Goal: Task Accomplishment & Management: Manage account settings

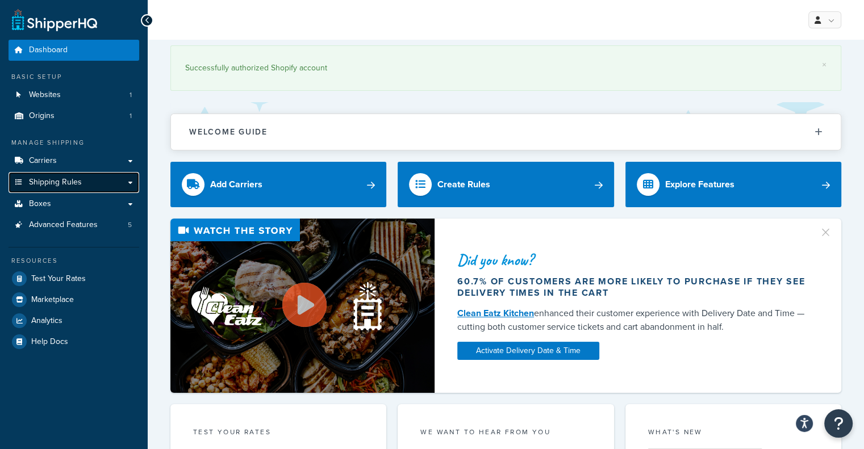
click at [63, 181] on span "Shipping Rules" at bounding box center [55, 183] width 53 height 10
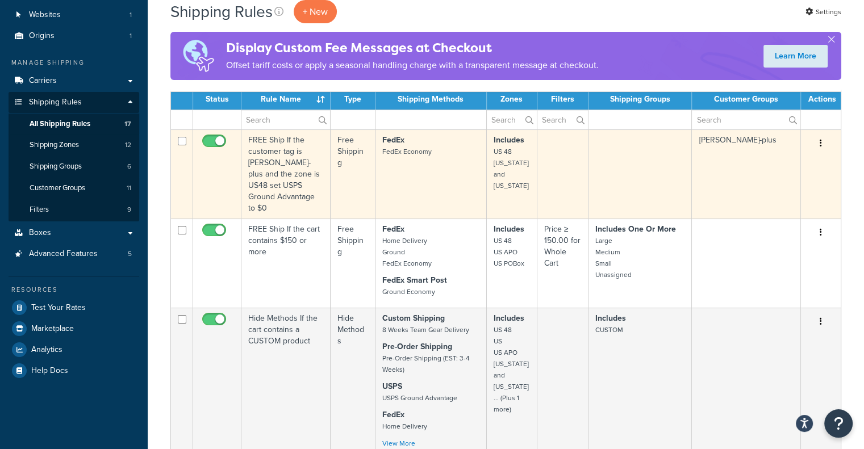
scroll to position [114, 0]
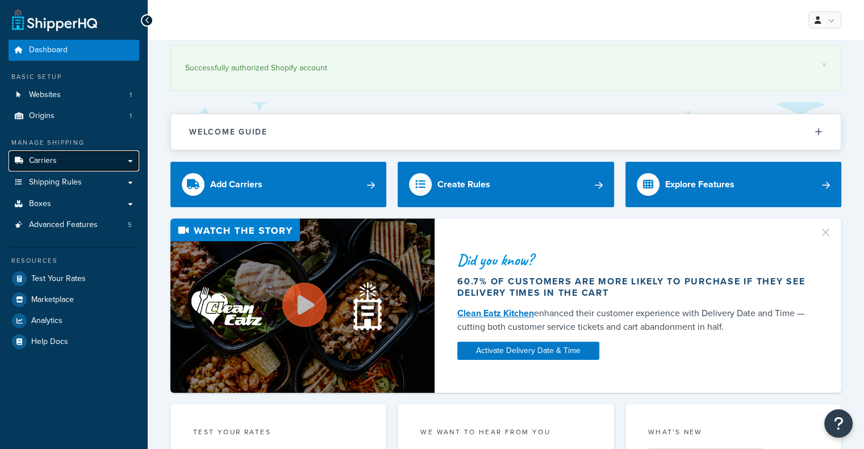
drag, startPoint x: 0, startPoint y: 0, endPoint x: 55, endPoint y: 158, distance: 167.6
click at [55, 158] on span "Carriers" at bounding box center [43, 161] width 28 height 10
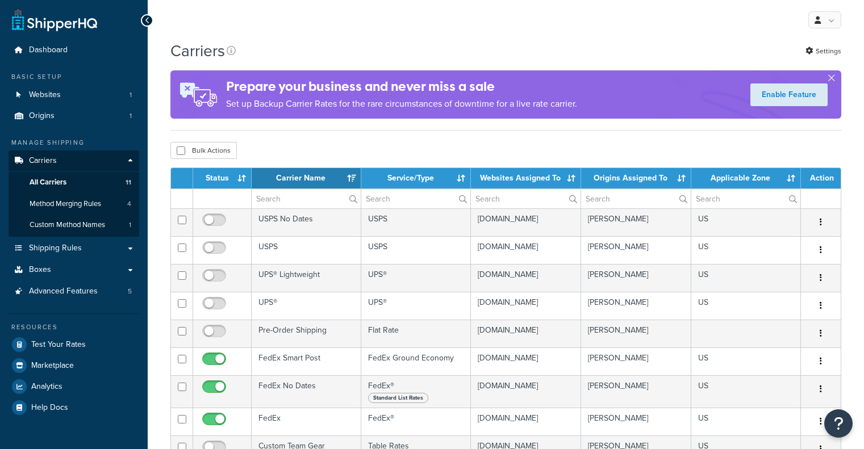
select select "15"
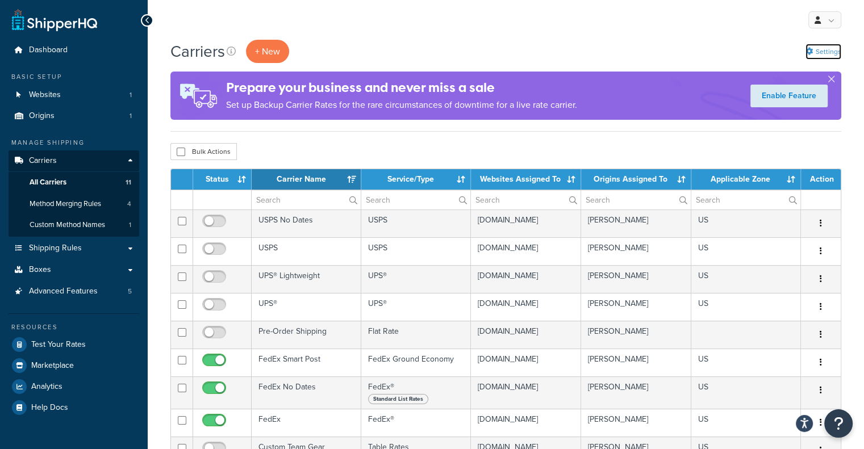
click at [820, 50] on link "Settings" at bounding box center [824, 52] width 36 height 16
